Goal: Use online tool/utility: Utilize a website feature to perform a specific function

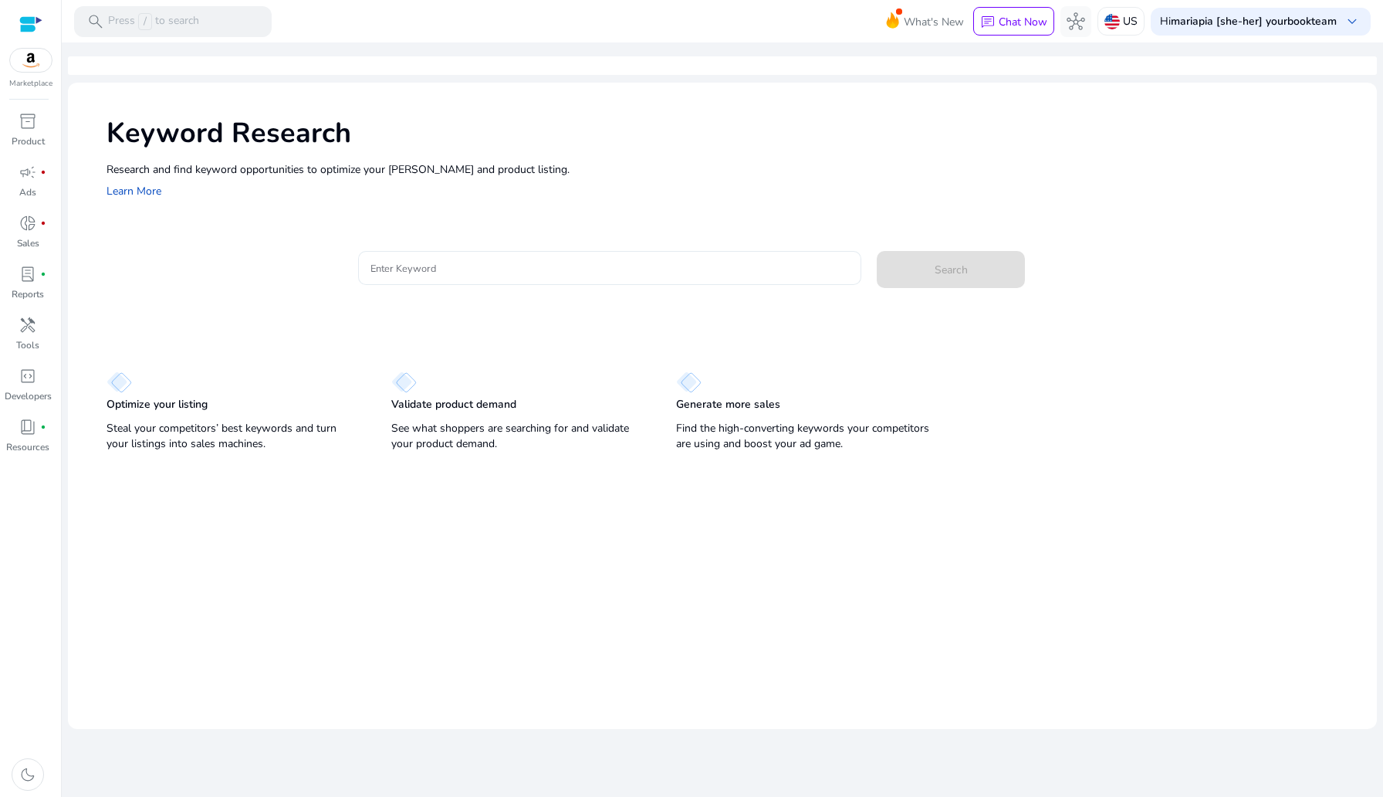
click at [381, 266] on input "Enter Keyword" at bounding box center [610, 267] width 479 height 17
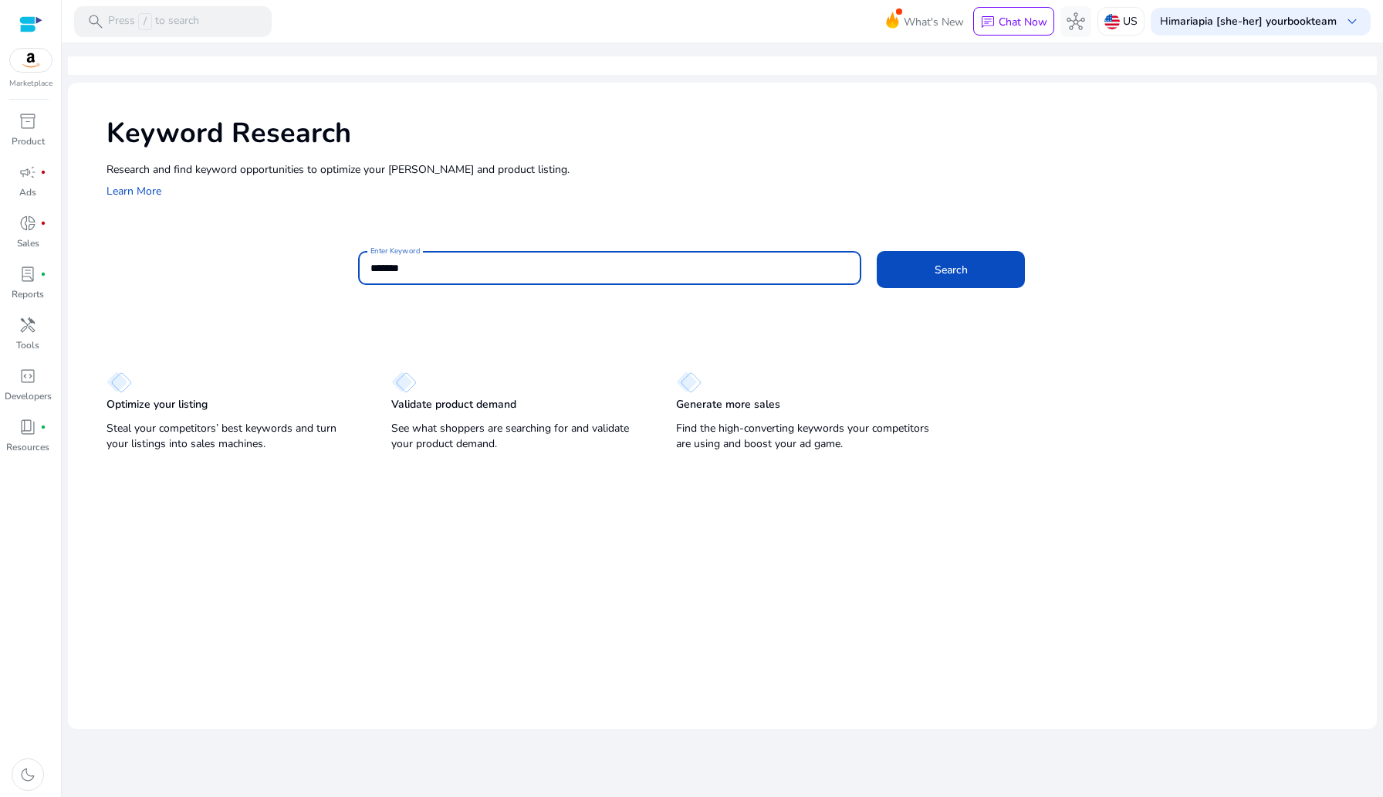
type input "*******"
click at [877, 251] on button "Search" at bounding box center [951, 269] width 148 height 37
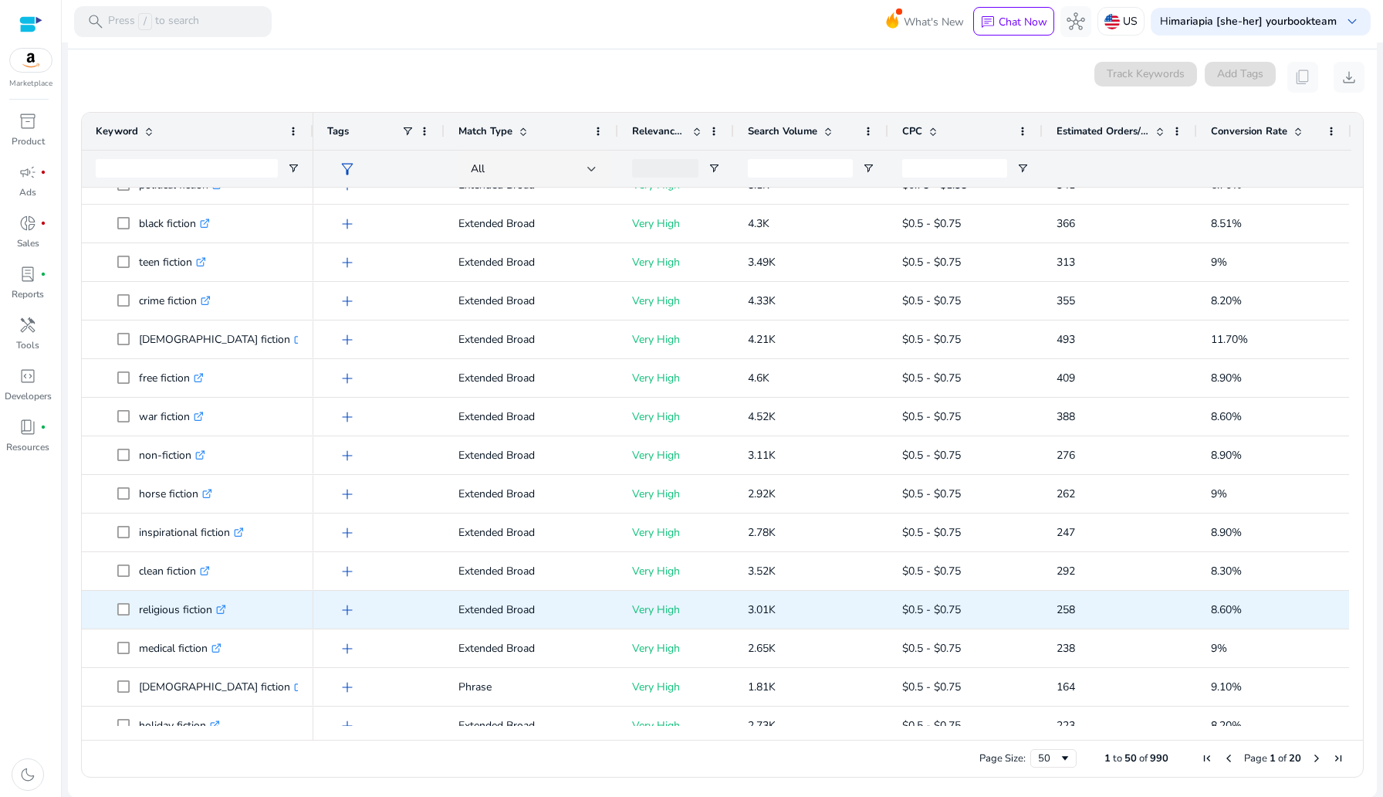
scroll to position [216, 0]
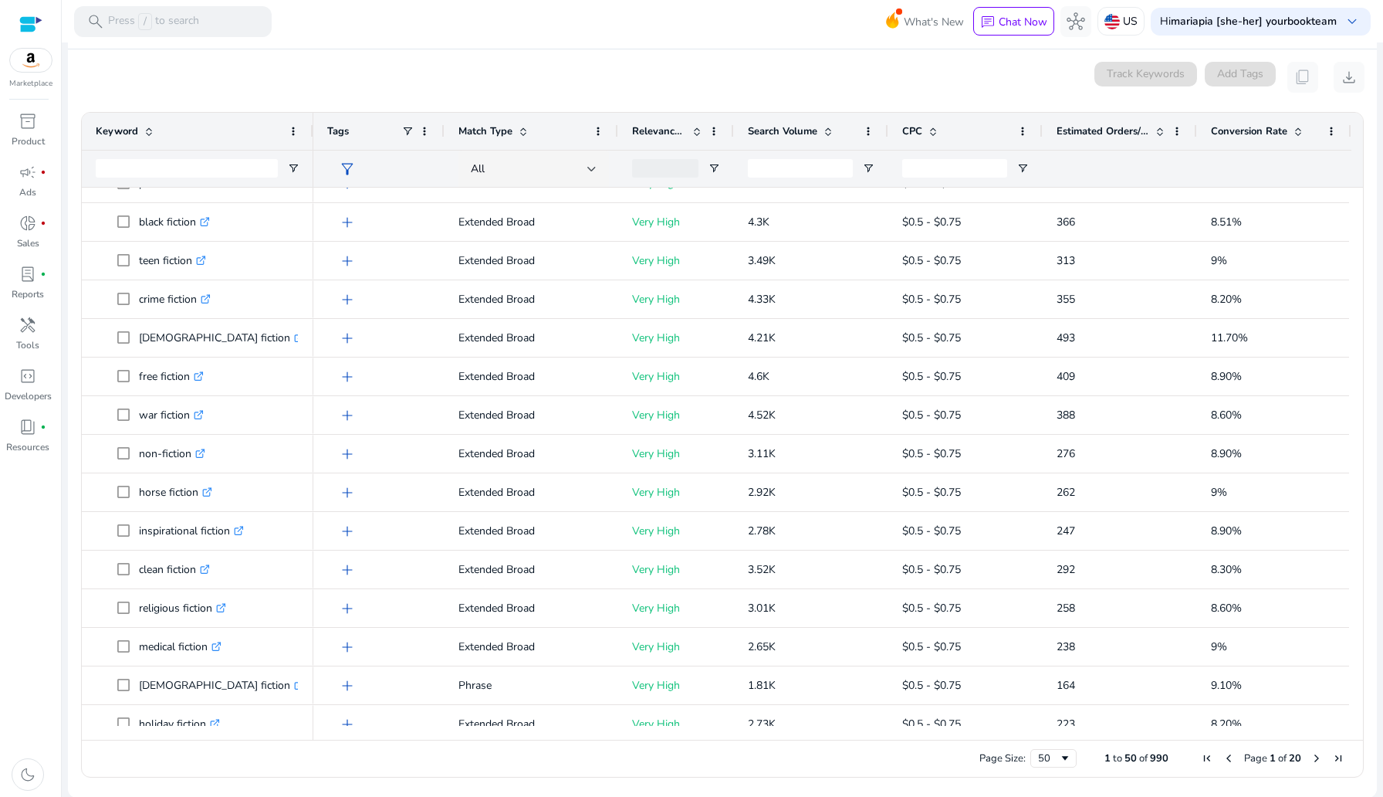
scroll to position [216, 0]
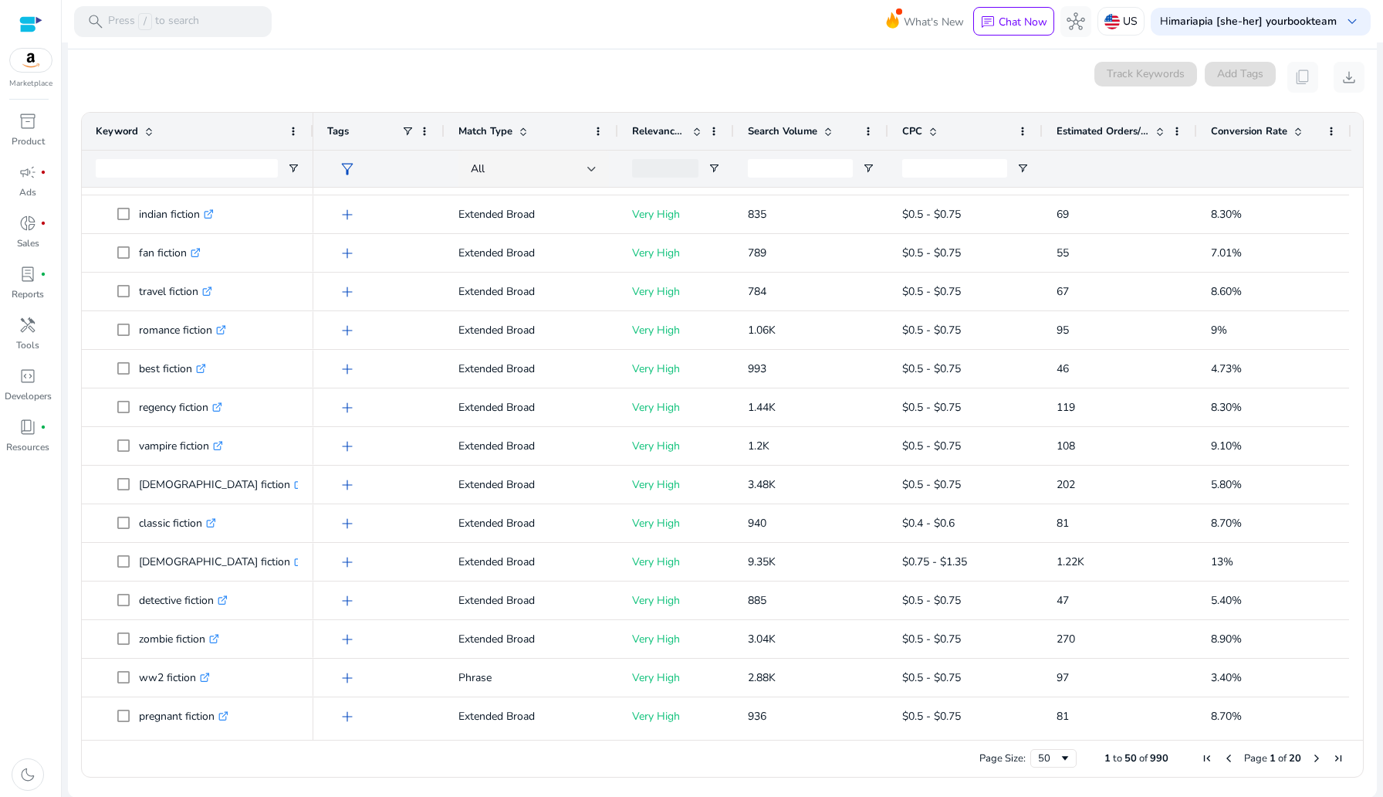
scroll to position [988, 0]
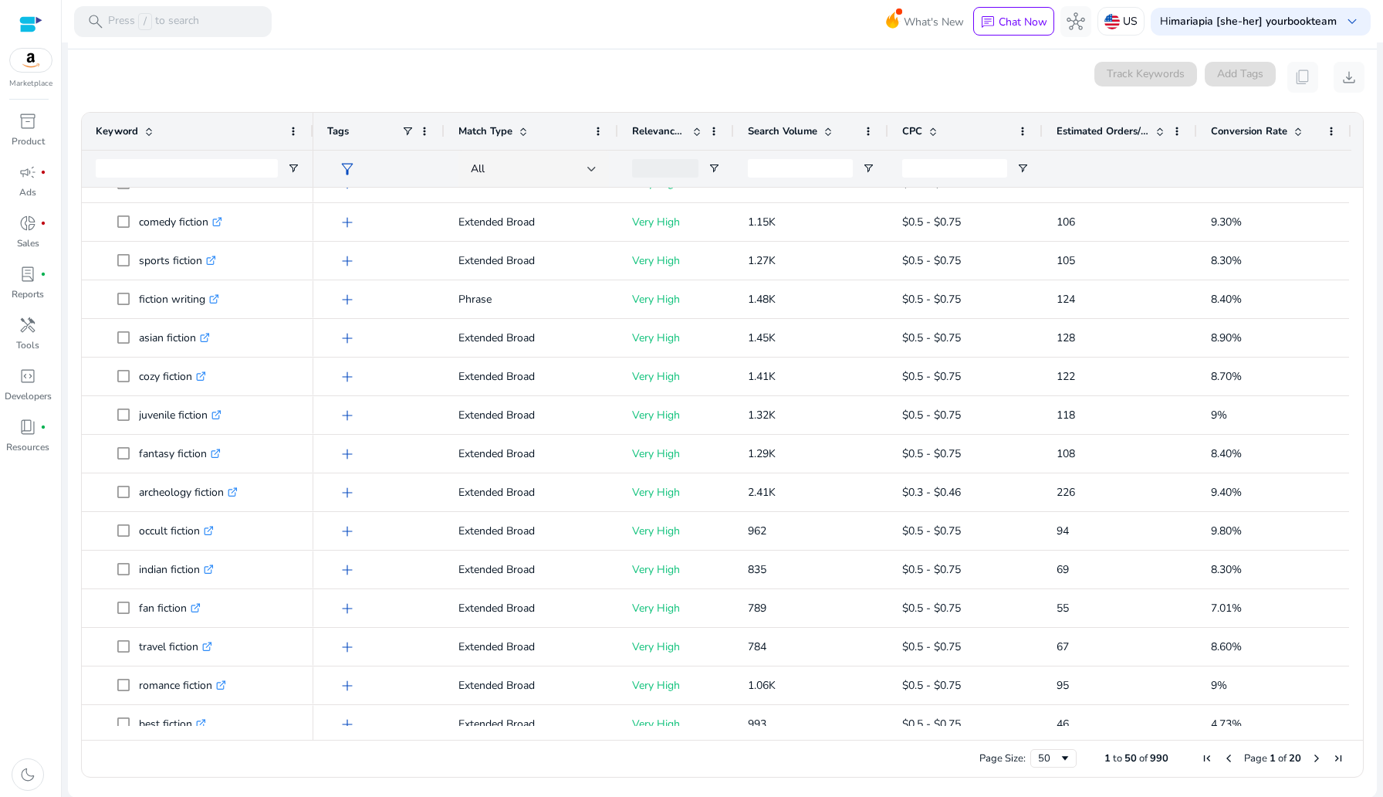
click at [1294, 135] on span at bounding box center [1298, 131] width 12 height 12
click at [0, 0] on span at bounding box center [0, 0] width 0 height 0
click at [1298, 131] on span at bounding box center [1298, 131] width 12 height 12
